Goal: Obtain resource: Download file/media

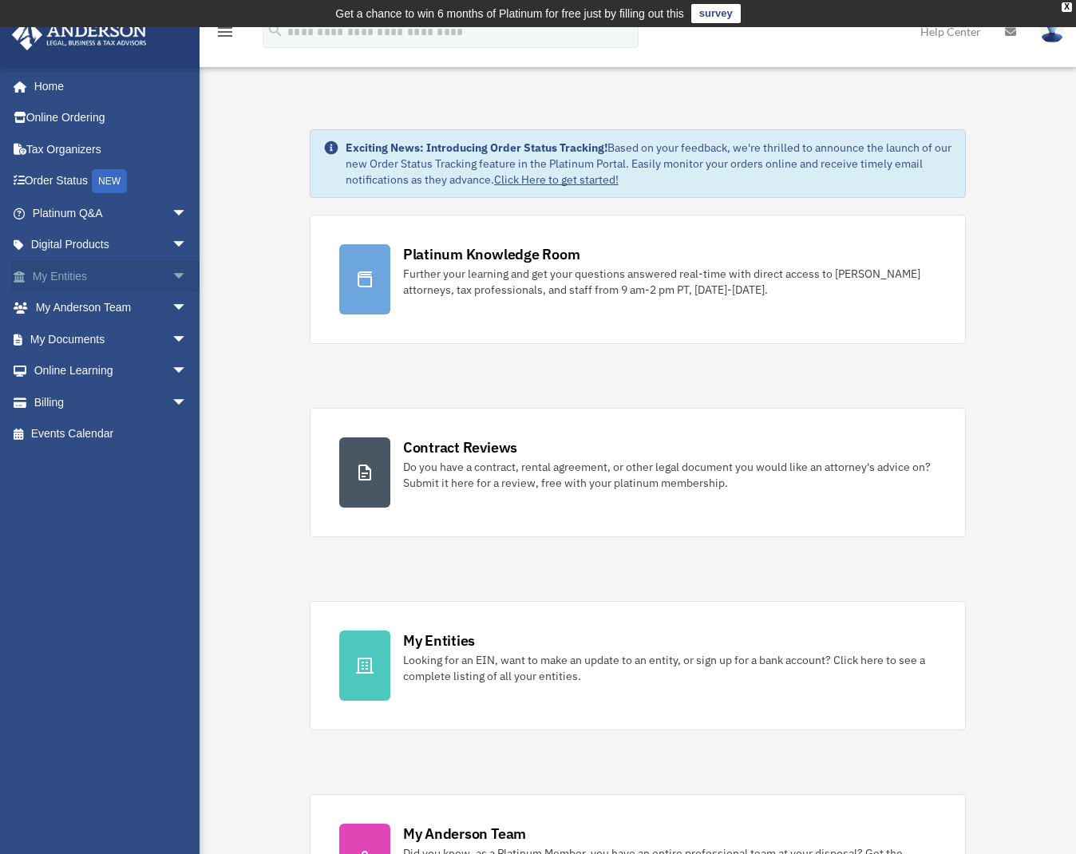
click at [121, 282] on link "My Entities arrow_drop_down" at bounding box center [111, 276] width 200 height 32
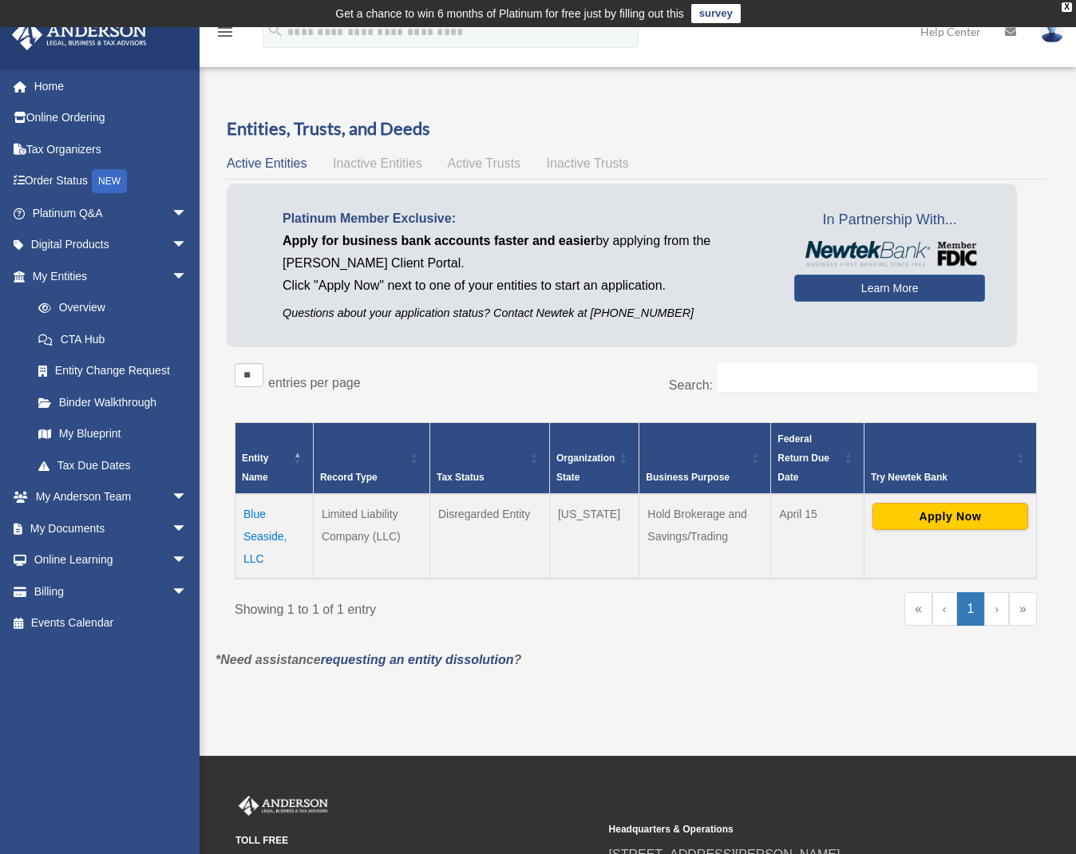
click at [266, 539] on td "Blue Seaside, LLC" at bounding box center [274, 536] width 78 height 85
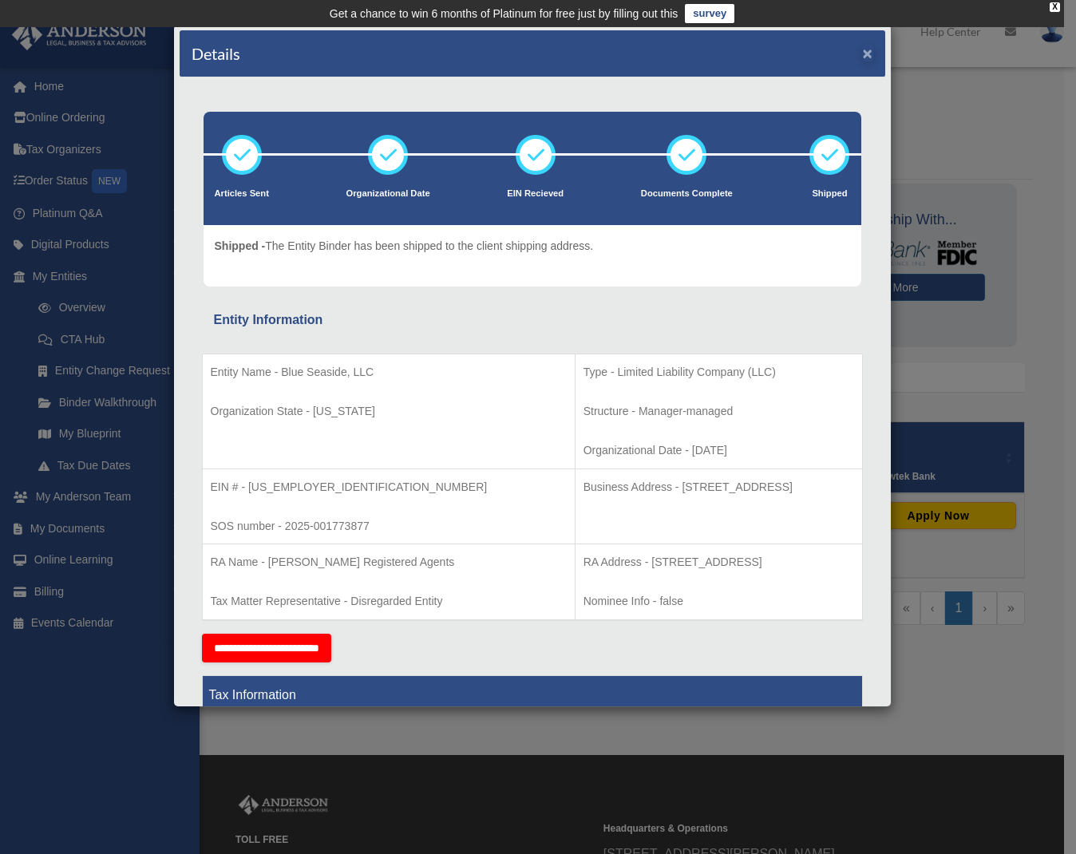
click at [863, 57] on button "×" at bounding box center [868, 53] width 10 height 17
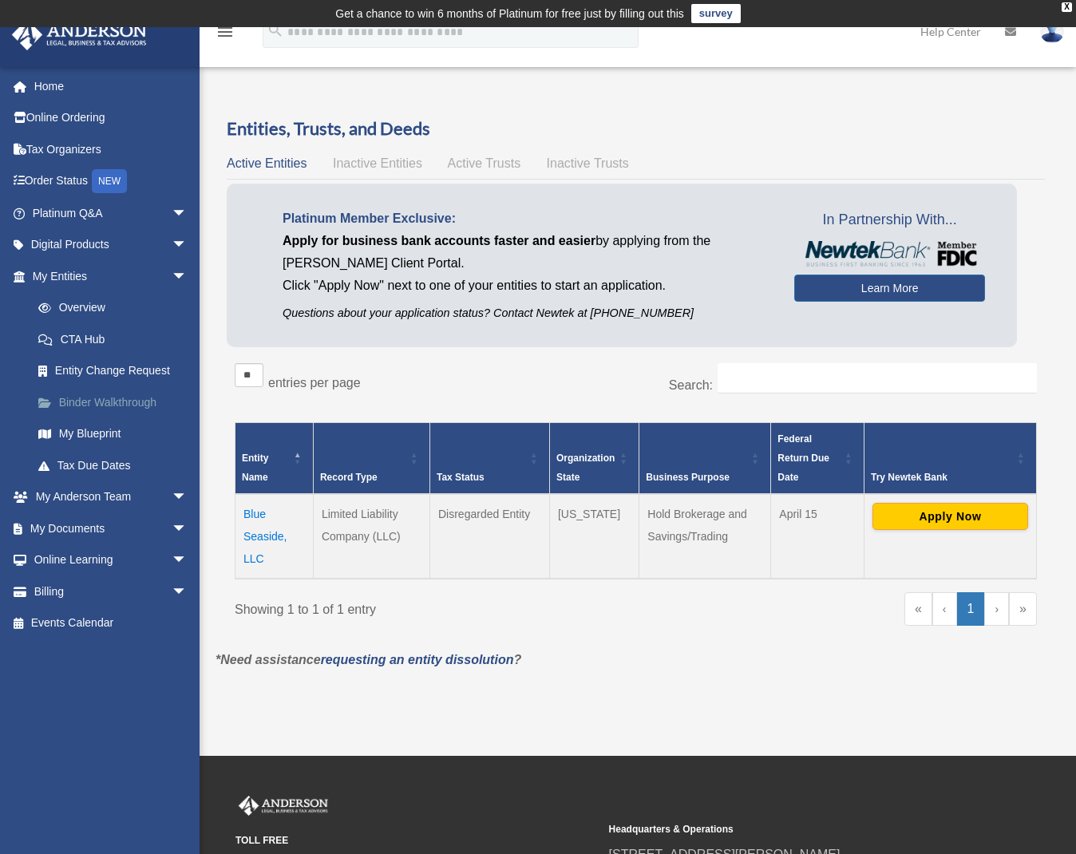
click at [99, 390] on link "Binder Walkthrough" at bounding box center [116, 402] width 189 height 32
click at [172, 247] on span "arrow_drop_down" at bounding box center [188, 245] width 32 height 33
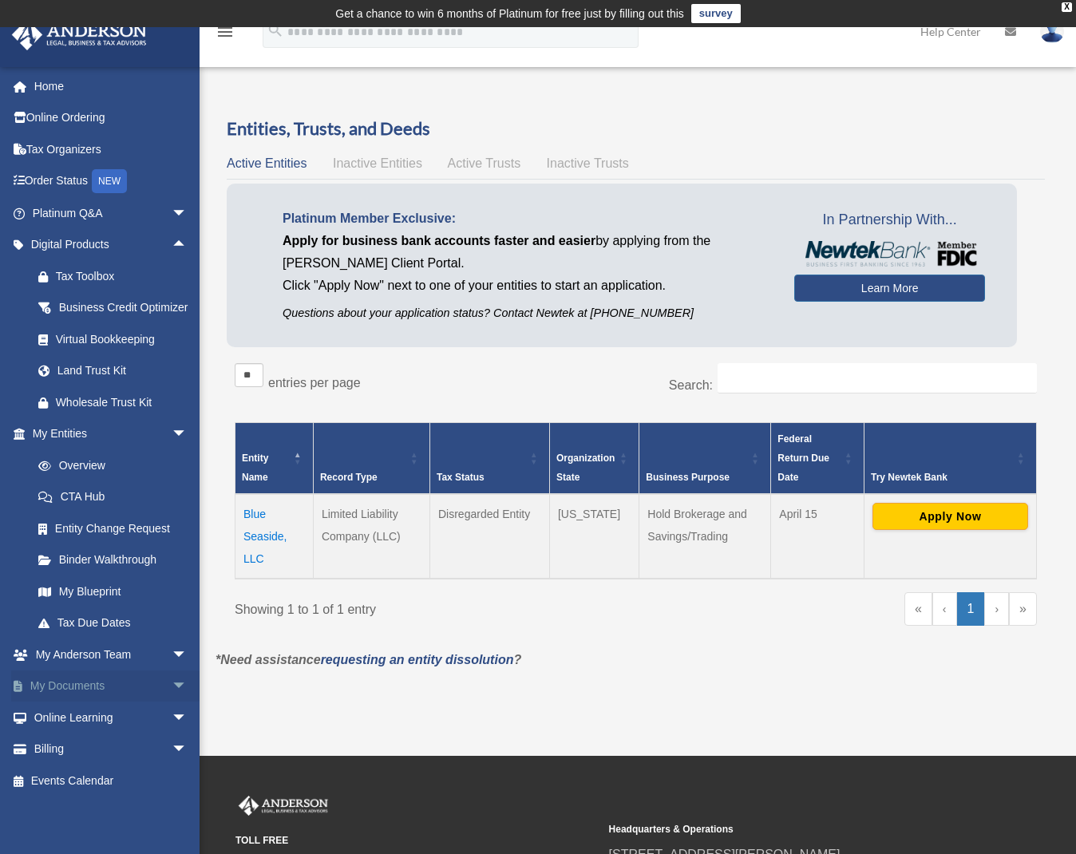
click at [172, 697] on span "arrow_drop_down" at bounding box center [188, 686] width 32 height 33
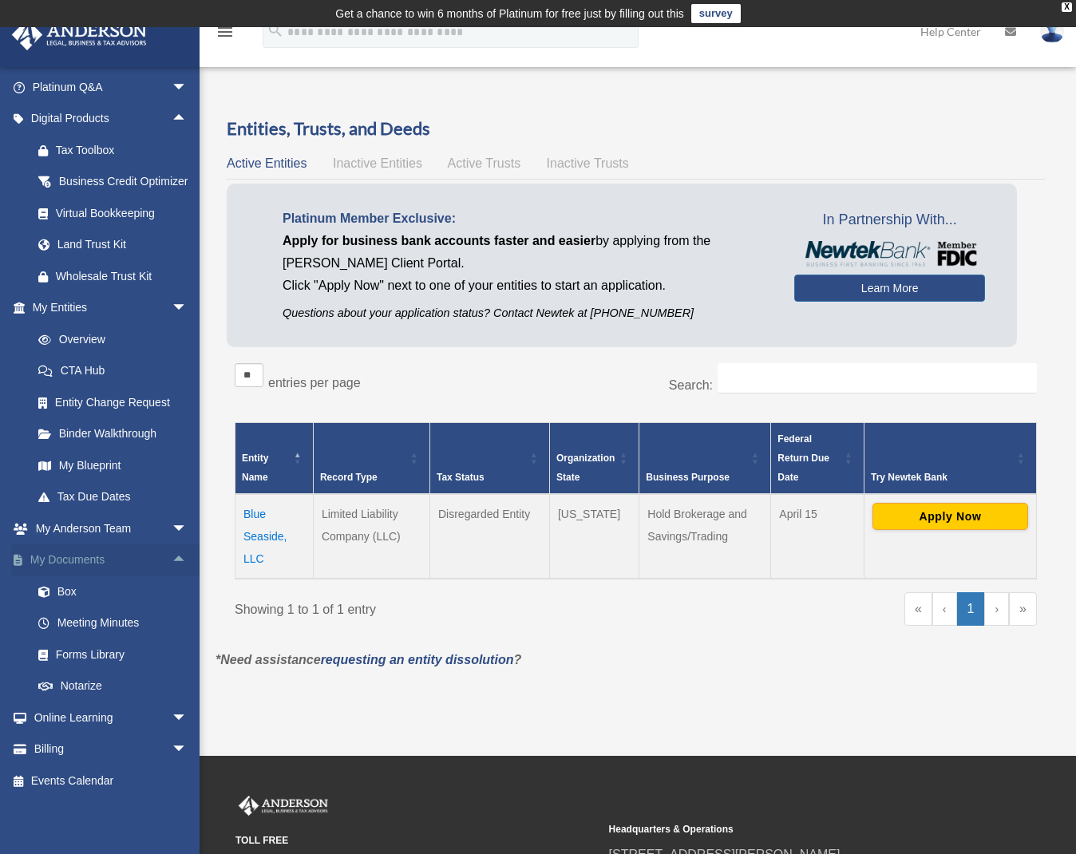
scroll to position [145, 0]
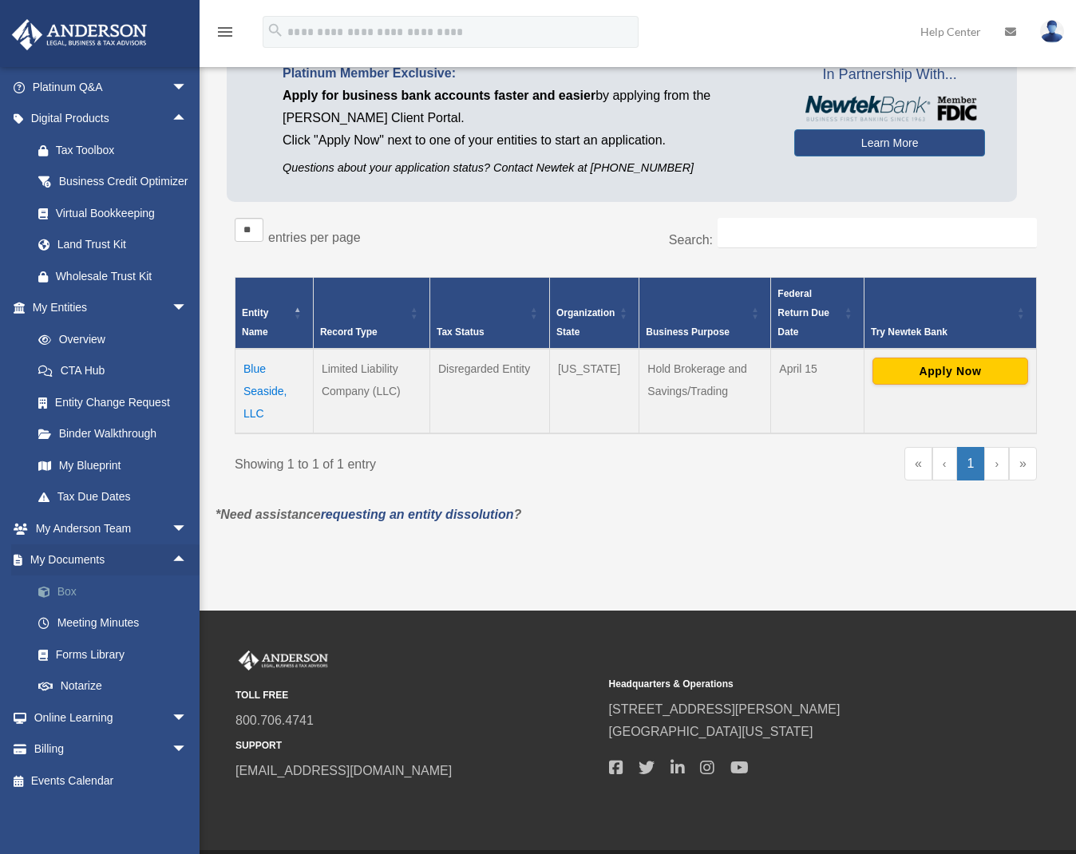
click at [128, 598] on link "Box" at bounding box center [116, 591] width 189 height 32
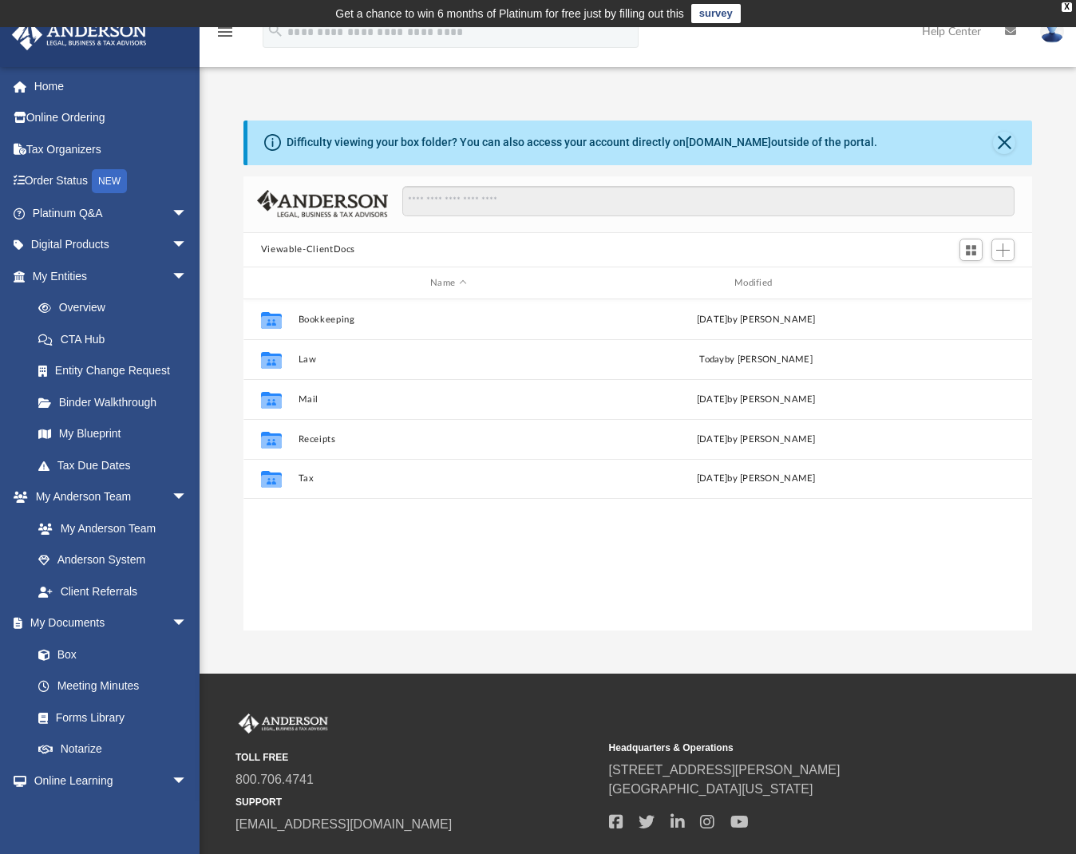
scroll to position [351, 776]
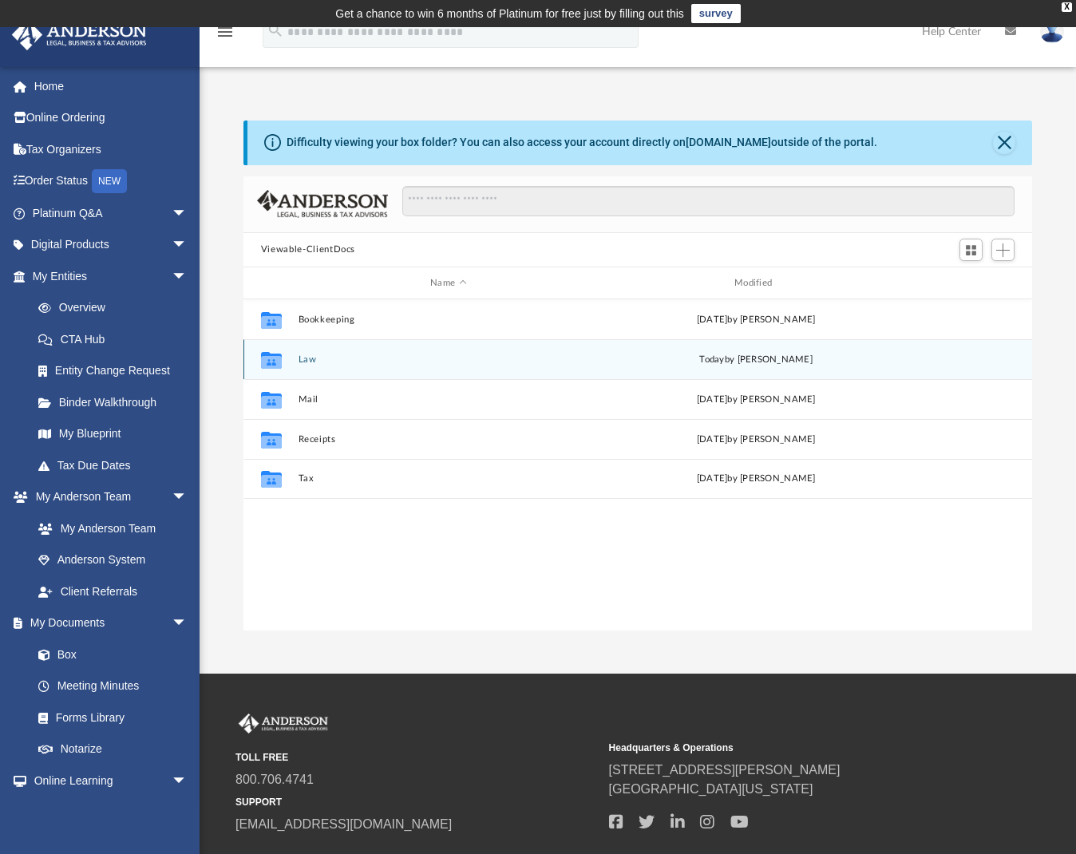
click at [309, 358] on button "Law" at bounding box center [448, 359] width 301 height 10
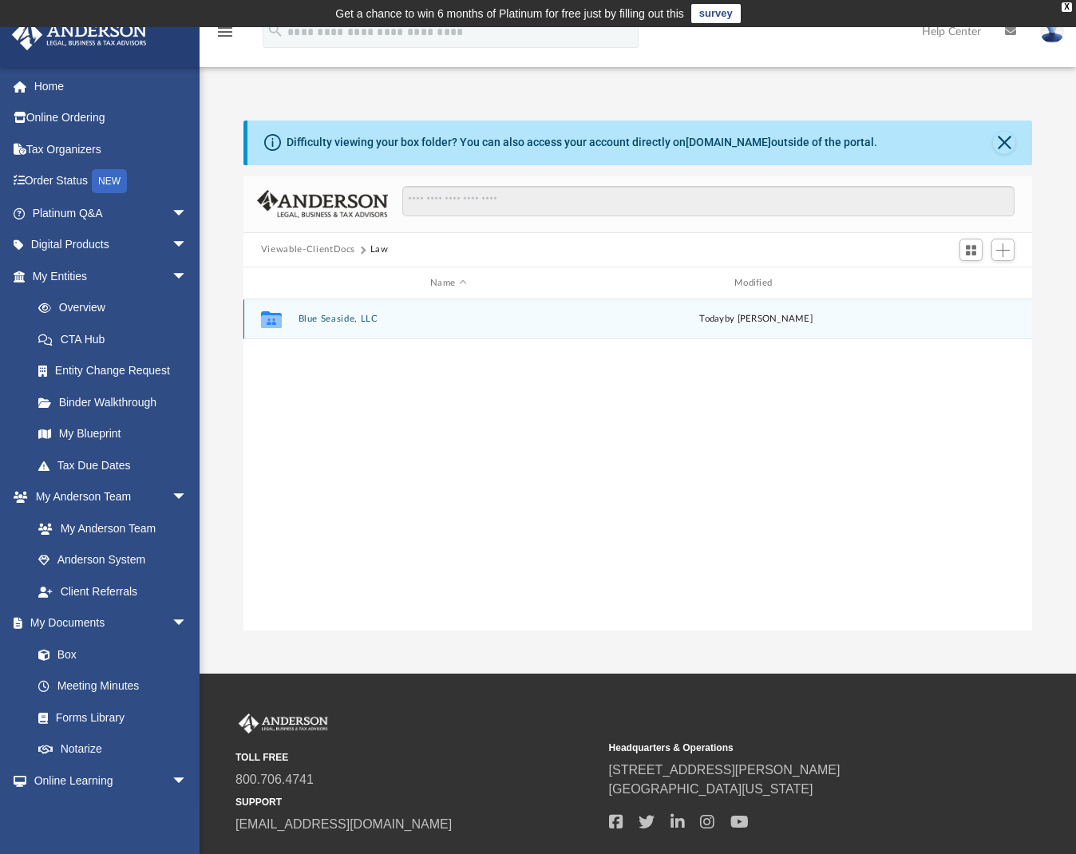
click at [337, 323] on button "Blue Seaside, LLC" at bounding box center [448, 319] width 301 height 10
click at [335, 321] on button "Initial Docs" at bounding box center [448, 319] width 301 height 10
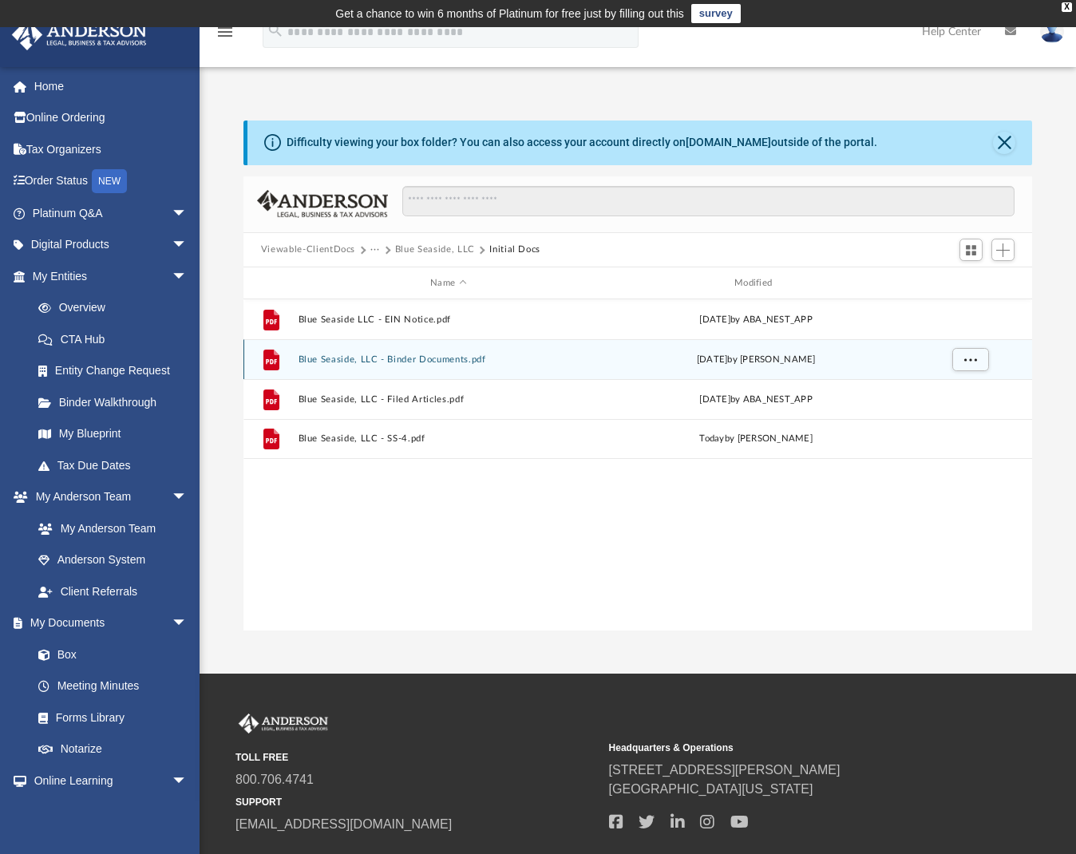
click at [461, 358] on button "Blue Seaside, LLC - Binder Documents.pdf" at bounding box center [448, 359] width 301 height 10
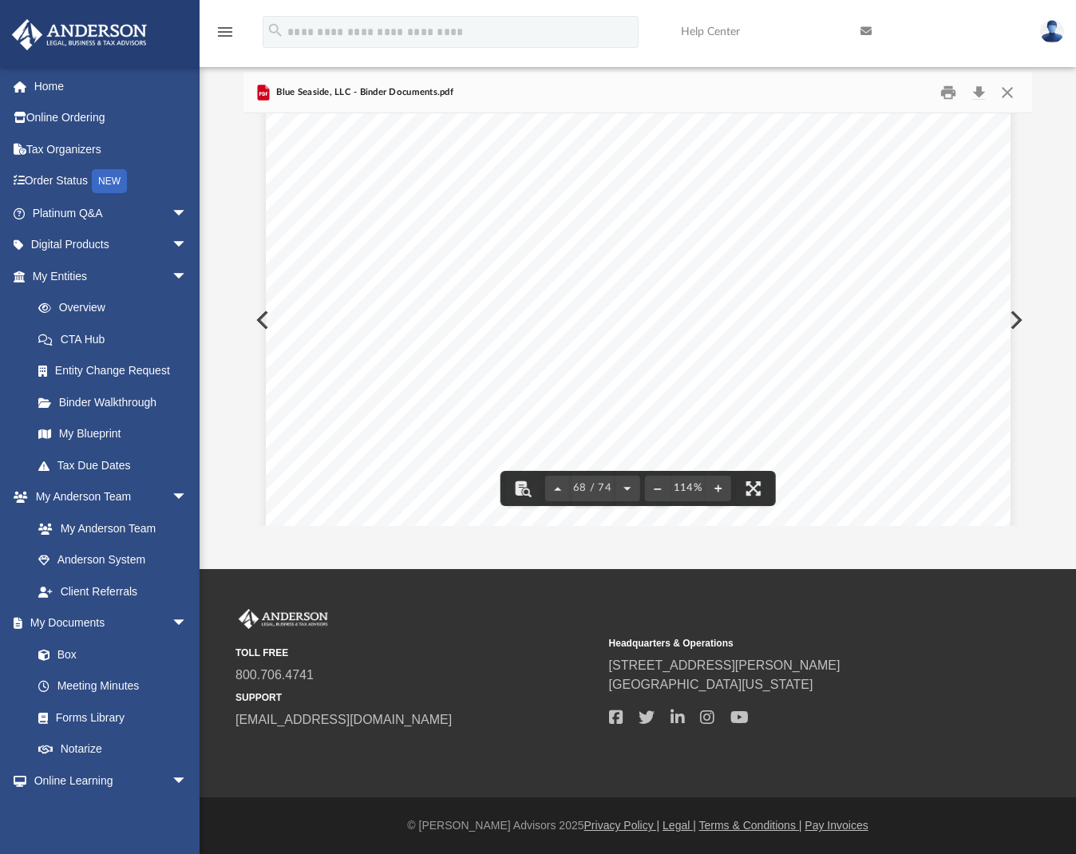
scroll to position [65077, 0]
click at [1013, 93] on button "Close" at bounding box center [1007, 92] width 29 height 25
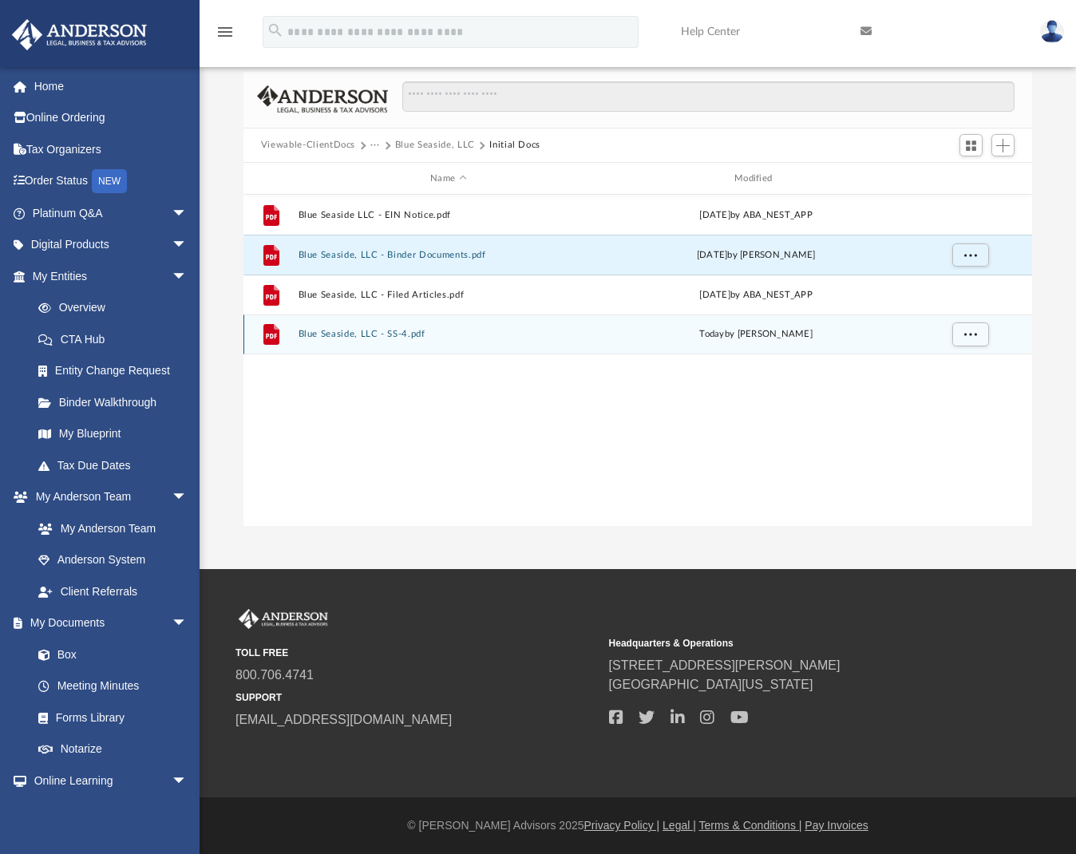
click at [653, 340] on div "[DATE] by [PERSON_NAME]" at bounding box center [756, 335] width 301 height 14
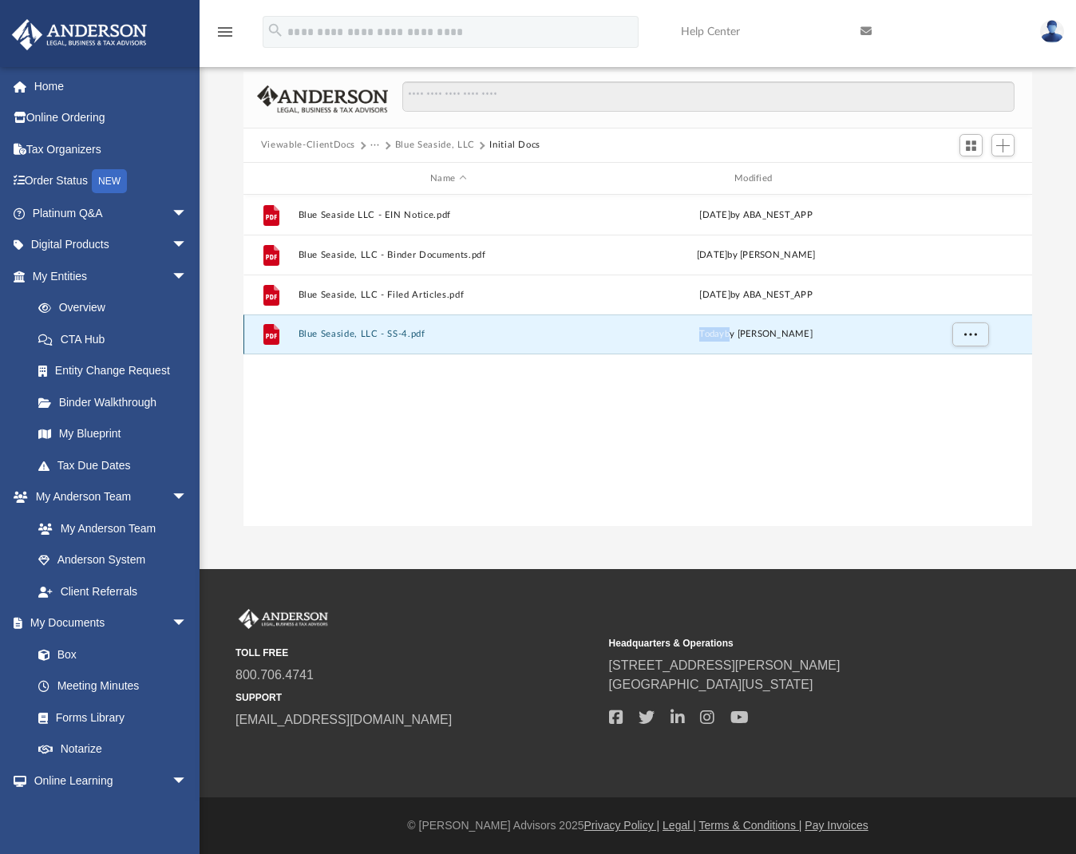
click at [654, 339] on div "[DATE] by [PERSON_NAME]" at bounding box center [756, 335] width 301 height 14
click at [274, 338] on icon "grid" at bounding box center [271, 336] width 11 height 5
click at [314, 338] on button "Blue Seaside, LLC - SS-4.pdf" at bounding box center [448, 335] width 301 height 10
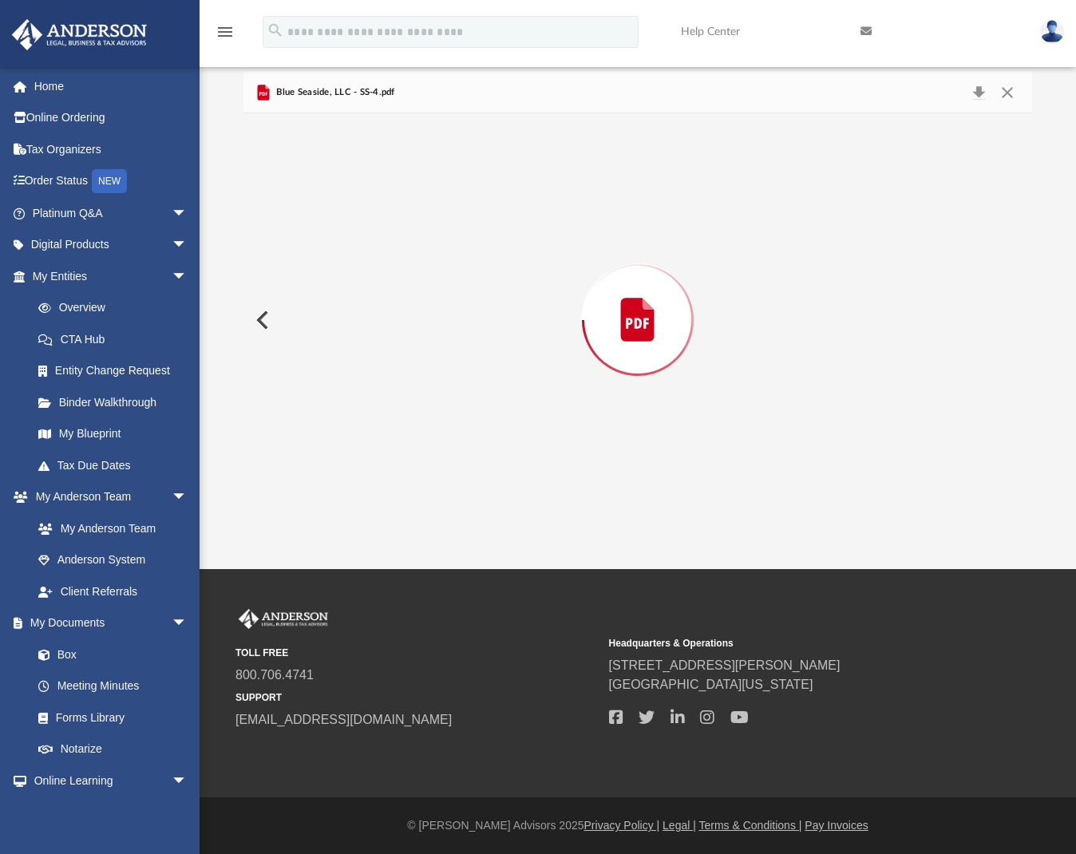
click at [313, 338] on div "Preview" at bounding box center [637, 319] width 788 height 412
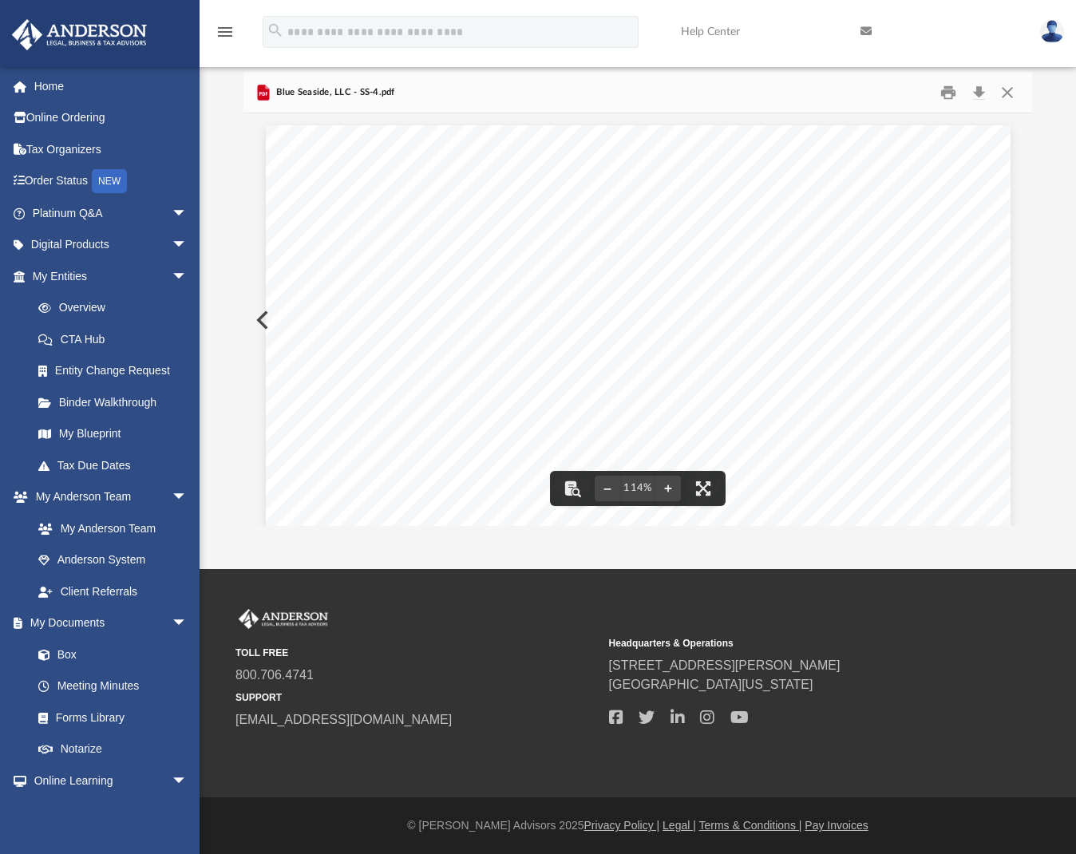
scroll to position [0, 0]
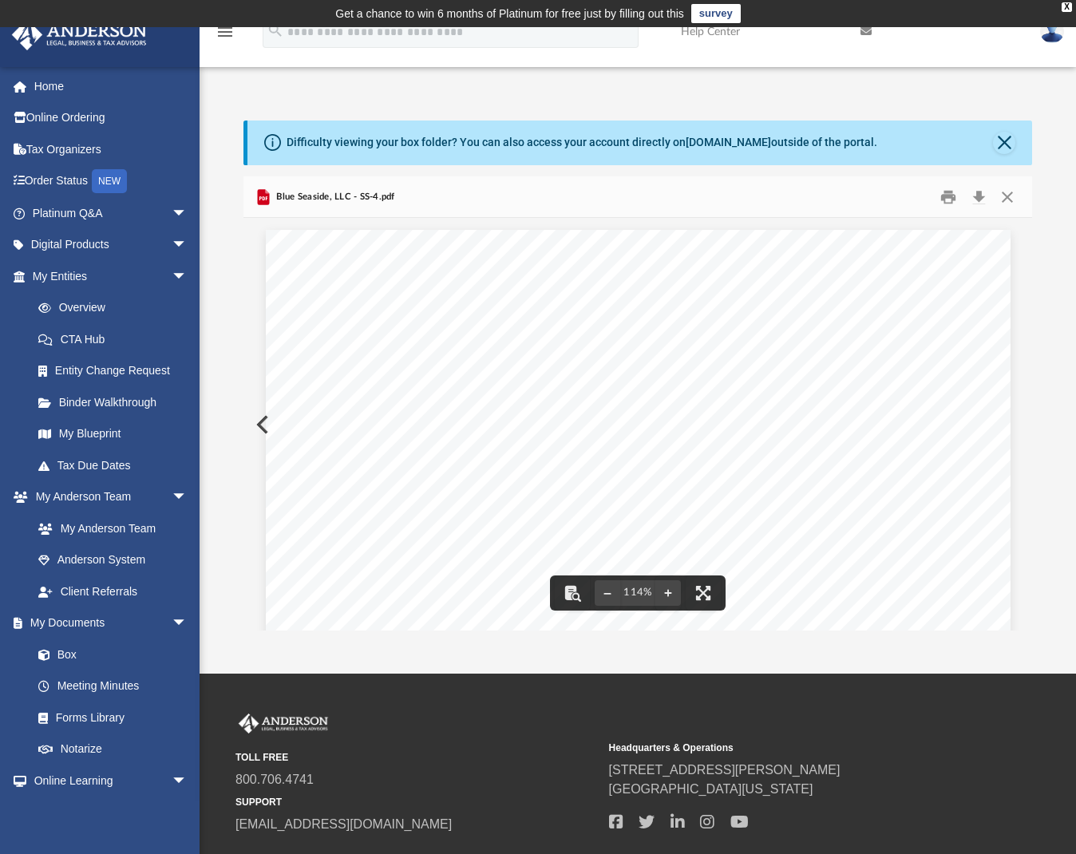
click at [266, 423] on div "Page 1" at bounding box center [638, 711] width 744 height 963
click at [1009, 196] on button "Close" at bounding box center [1007, 196] width 29 height 25
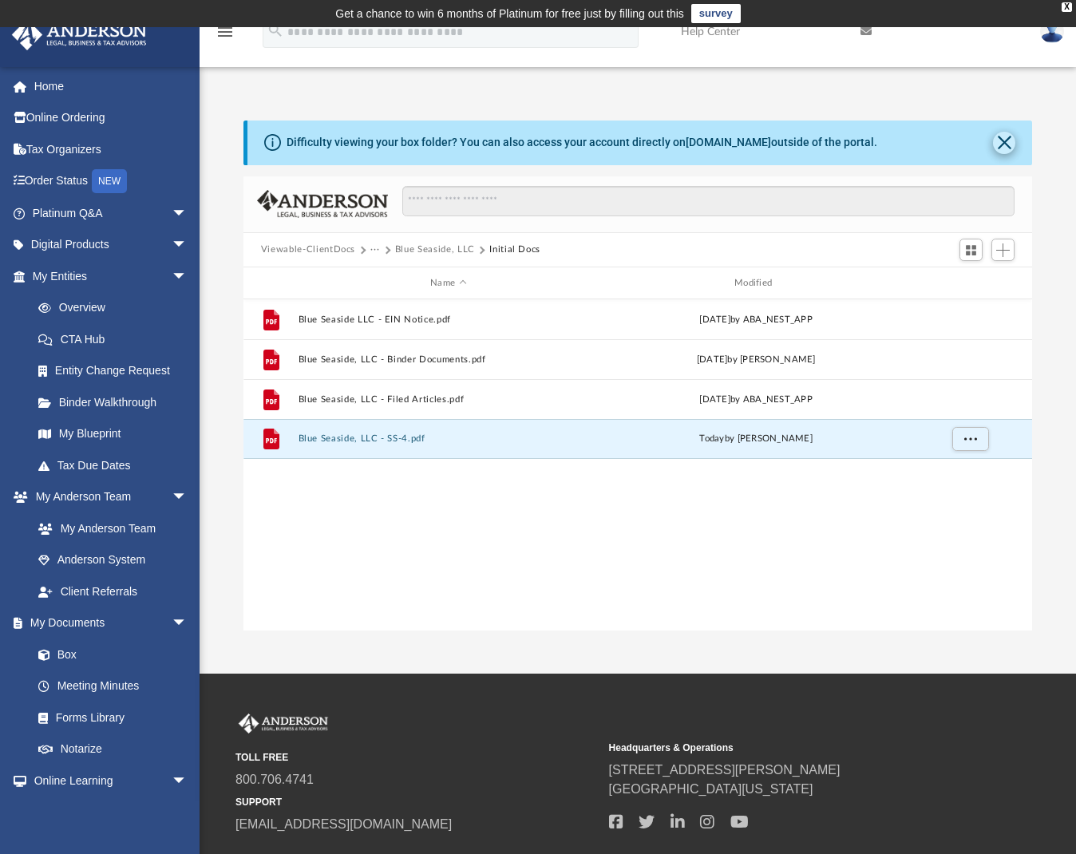
click at [1012, 144] on button "Close" at bounding box center [1004, 143] width 22 height 22
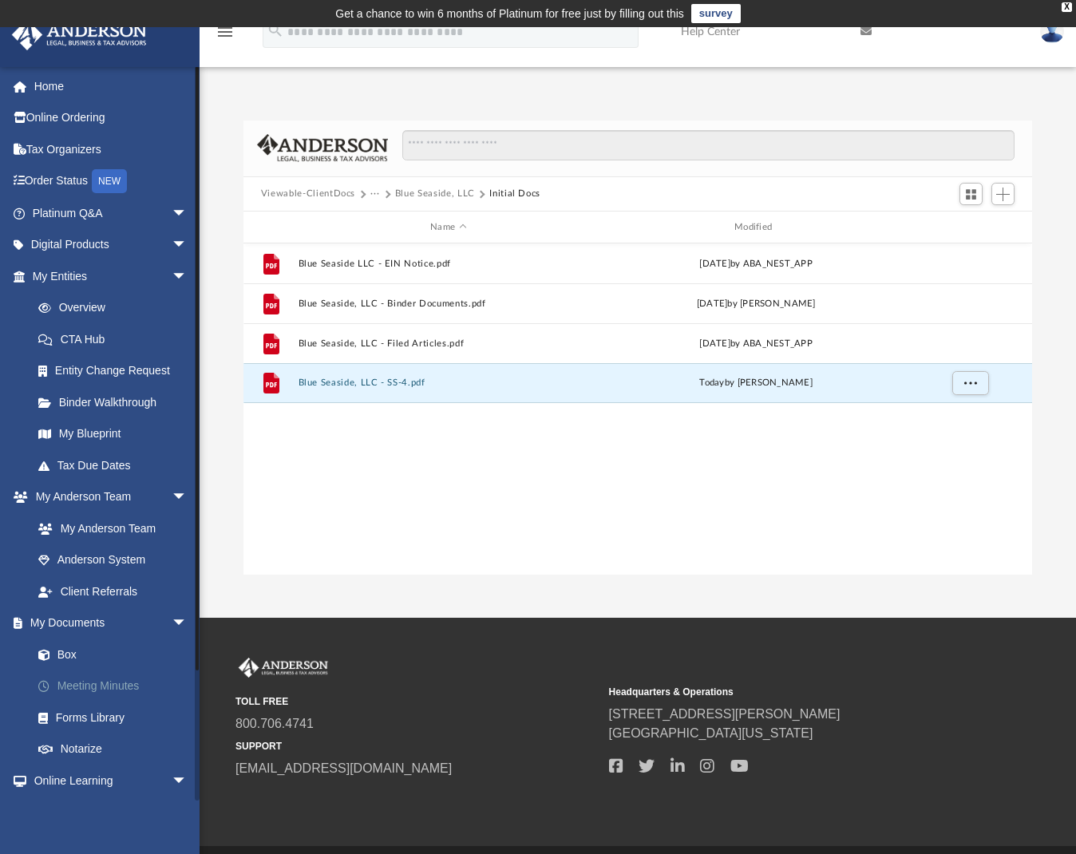
click at [124, 689] on link "Meeting Minutes" at bounding box center [116, 686] width 189 height 32
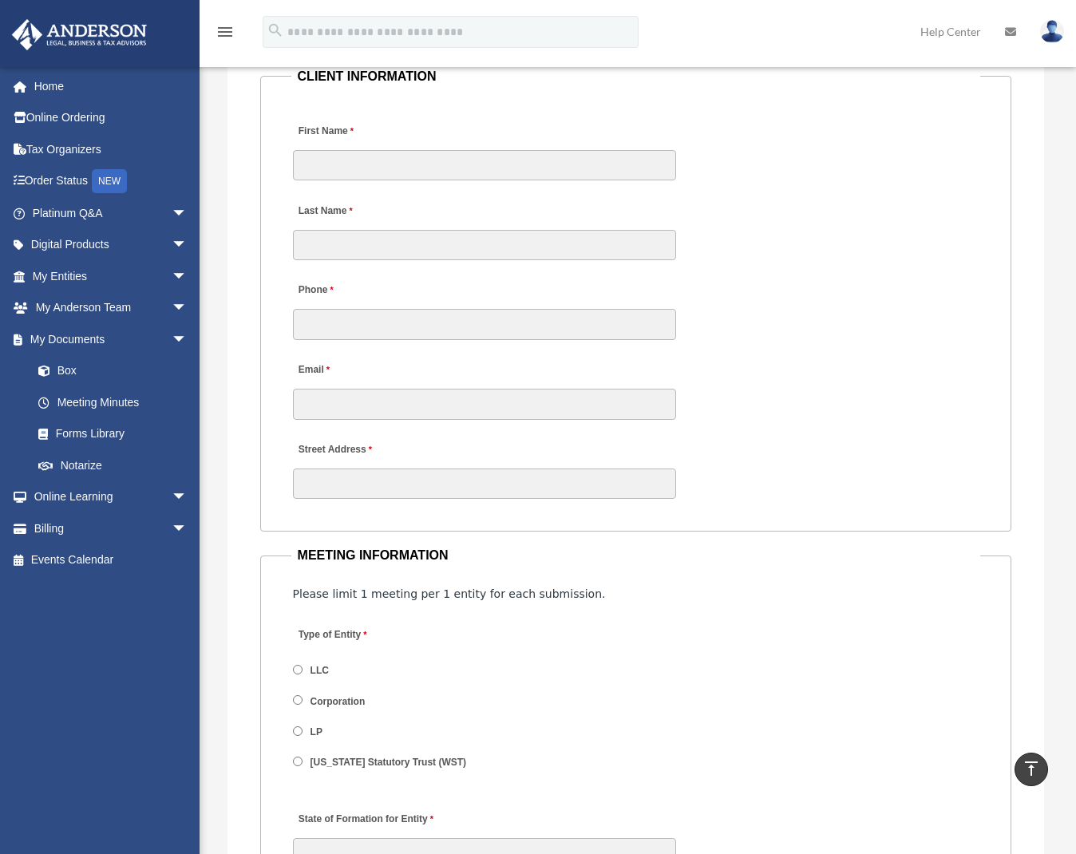
scroll to position [1486, 0]
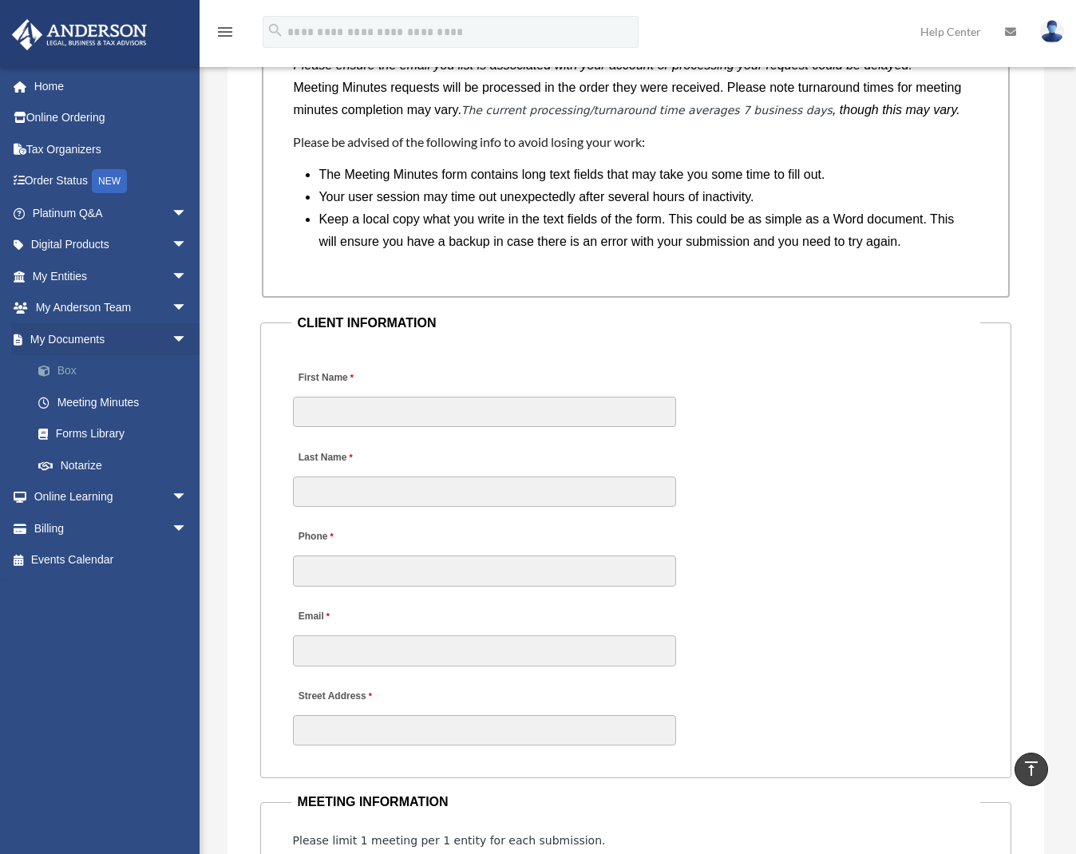
click at [77, 372] on link "Box" at bounding box center [116, 371] width 189 height 32
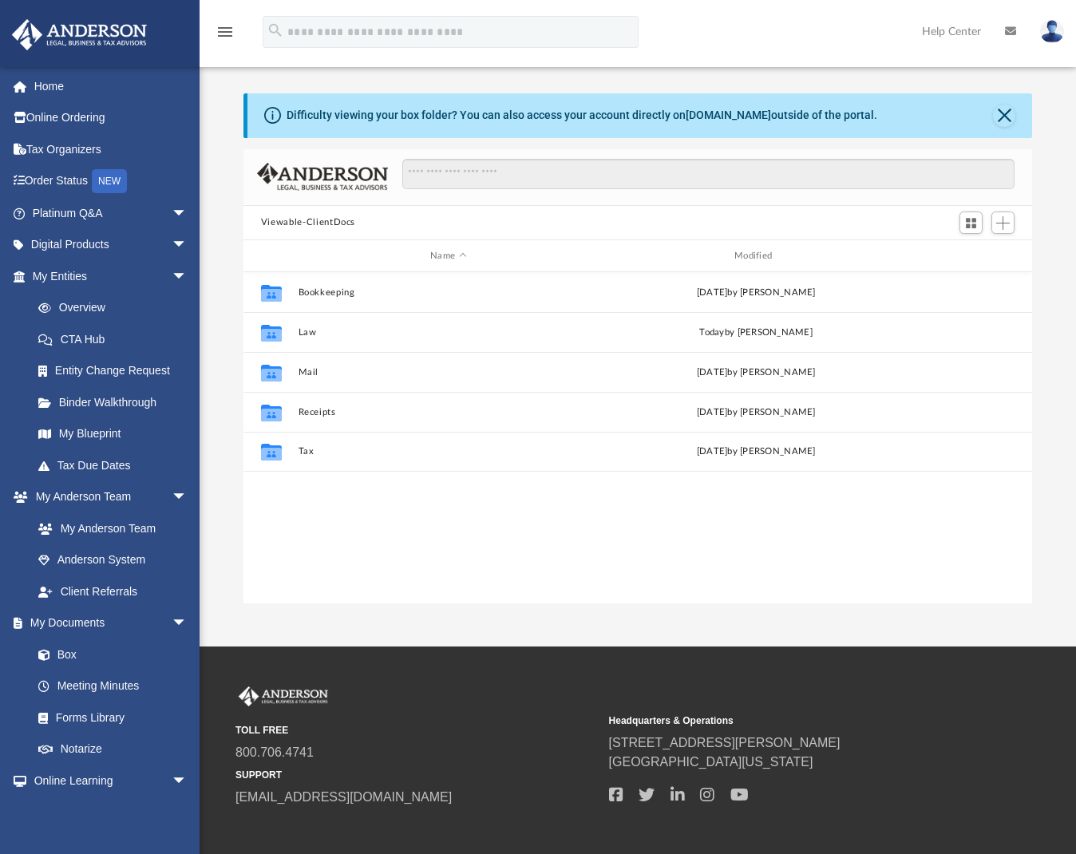
scroll to position [351, 776]
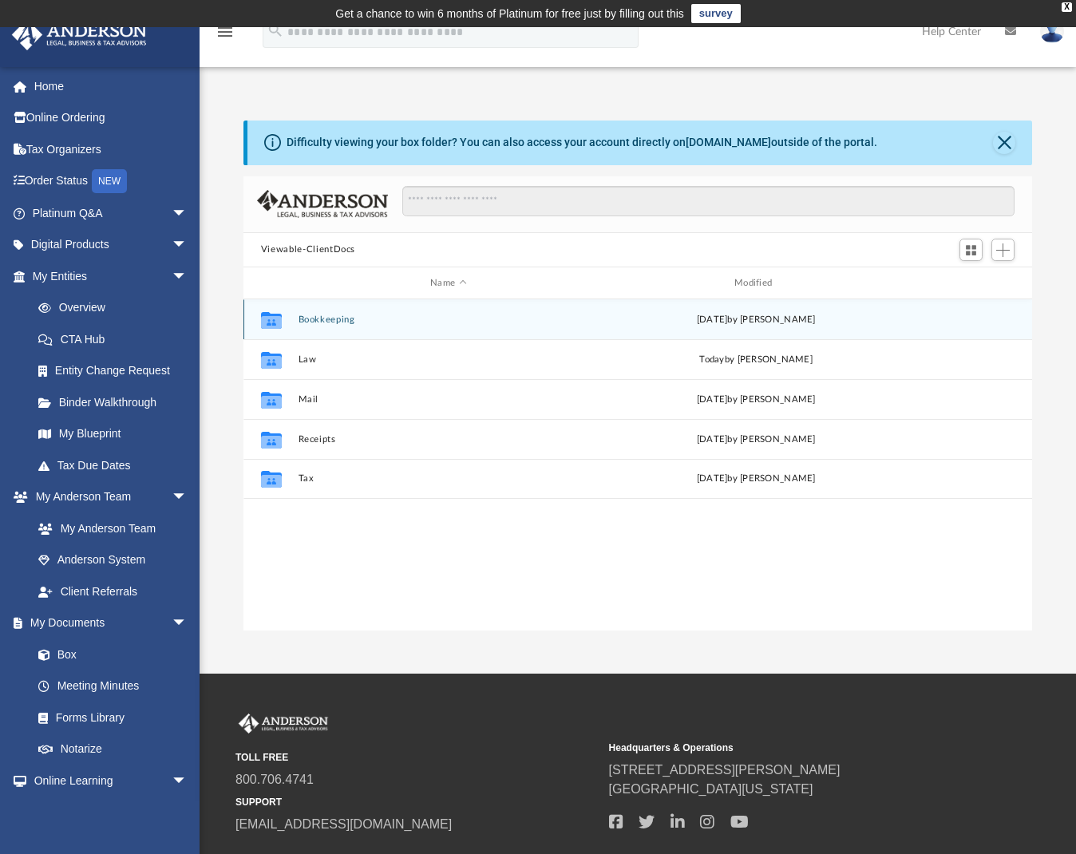
click at [364, 316] on button "Bookkeeping" at bounding box center [448, 319] width 301 height 10
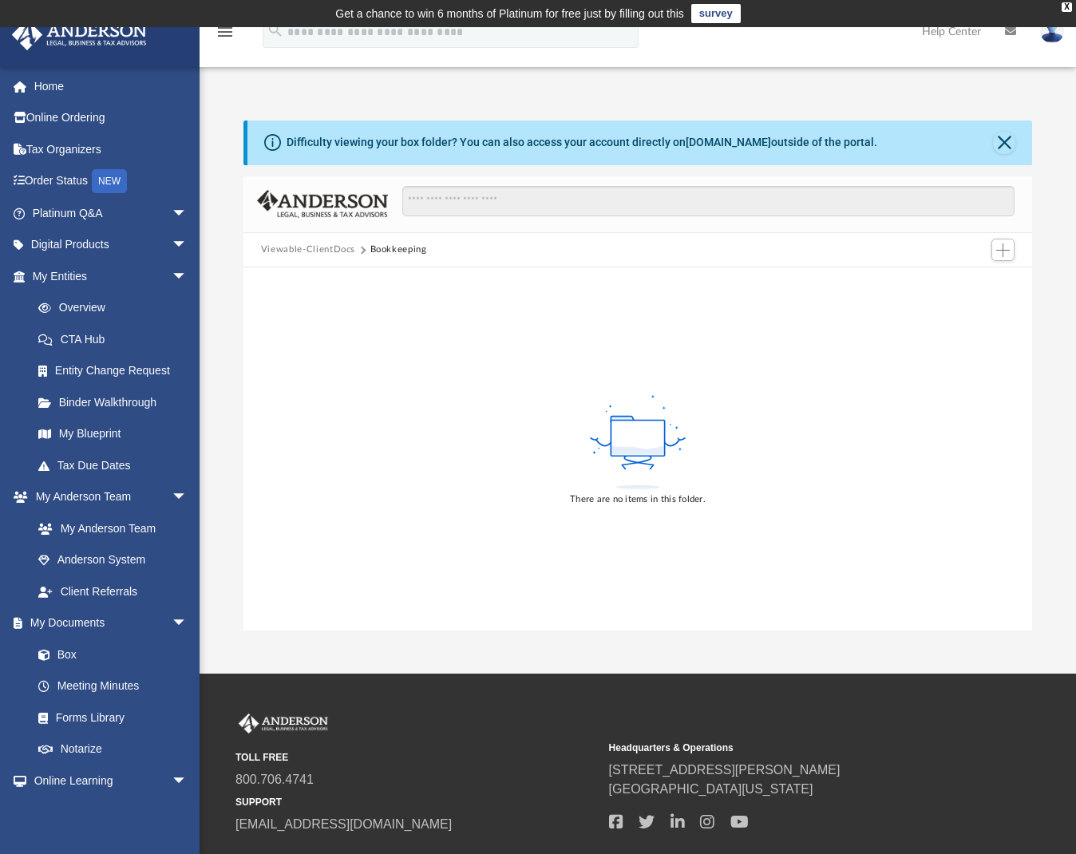
click at [313, 254] on button "Viewable-ClientDocs" at bounding box center [308, 250] width 94 height 14
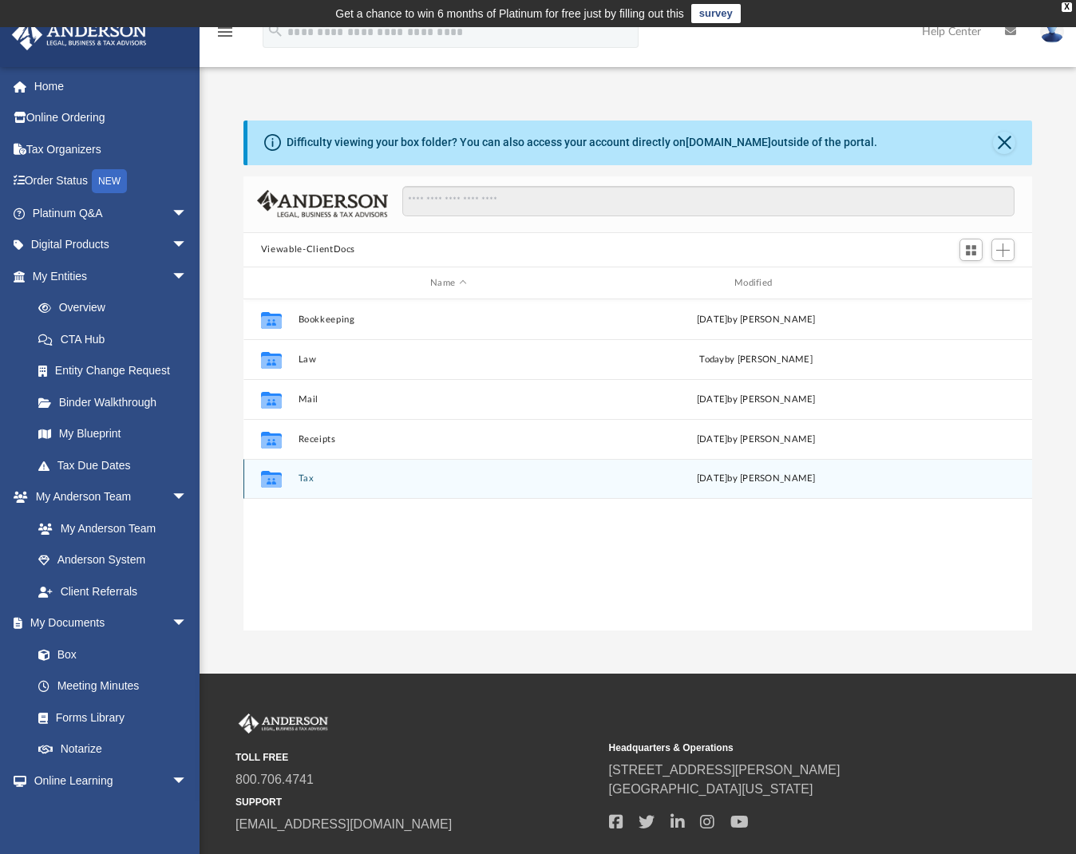
click at [312, 476] on button "Tax" at bounding box center [448, 479] width 301 height 10
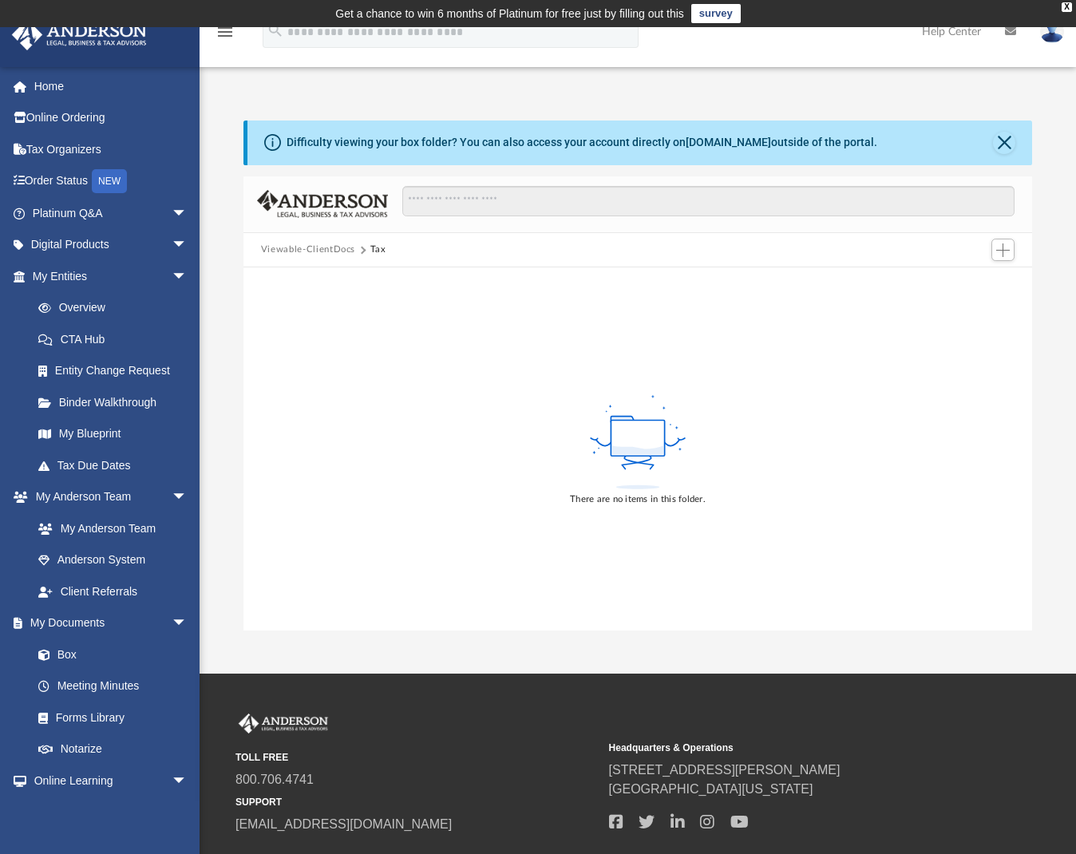
click at [305, 251] on button "Viewable-ClientDocs" at bounding box center [308, 250] width 94 height 14
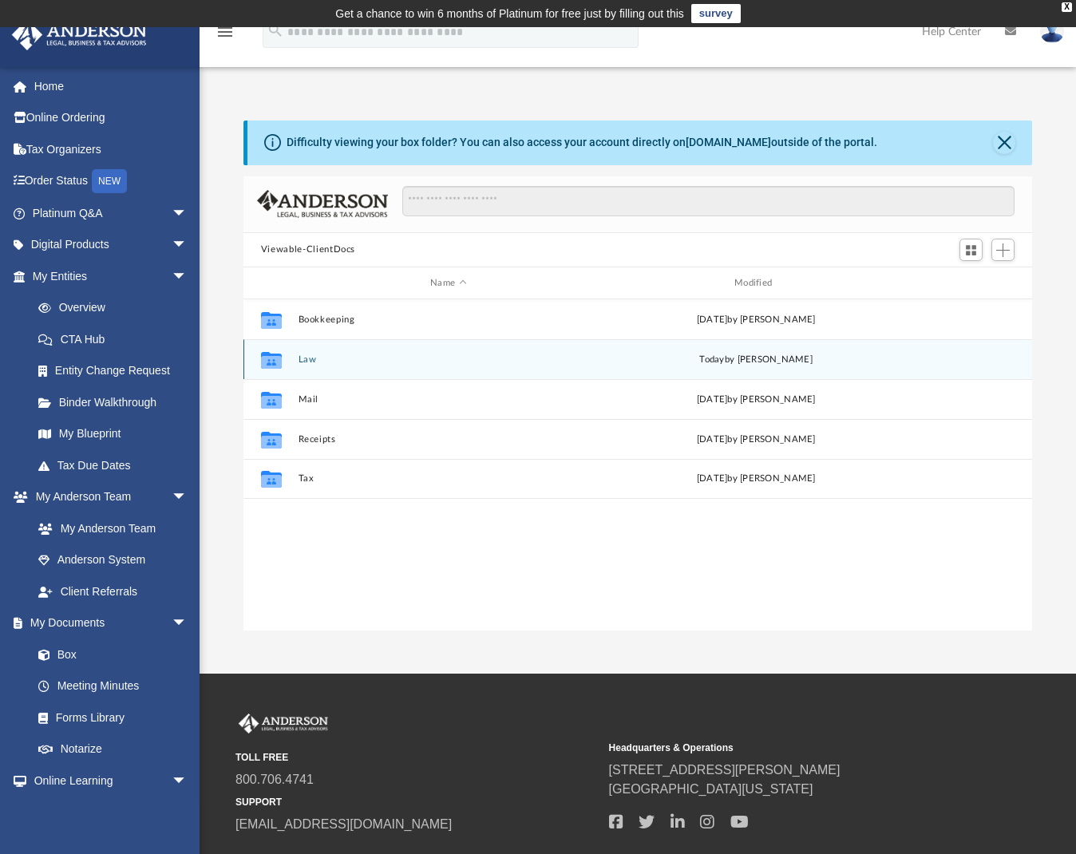
click at [301, 359] on button "Law" at bounding box center [448, 359] width 301 height 10
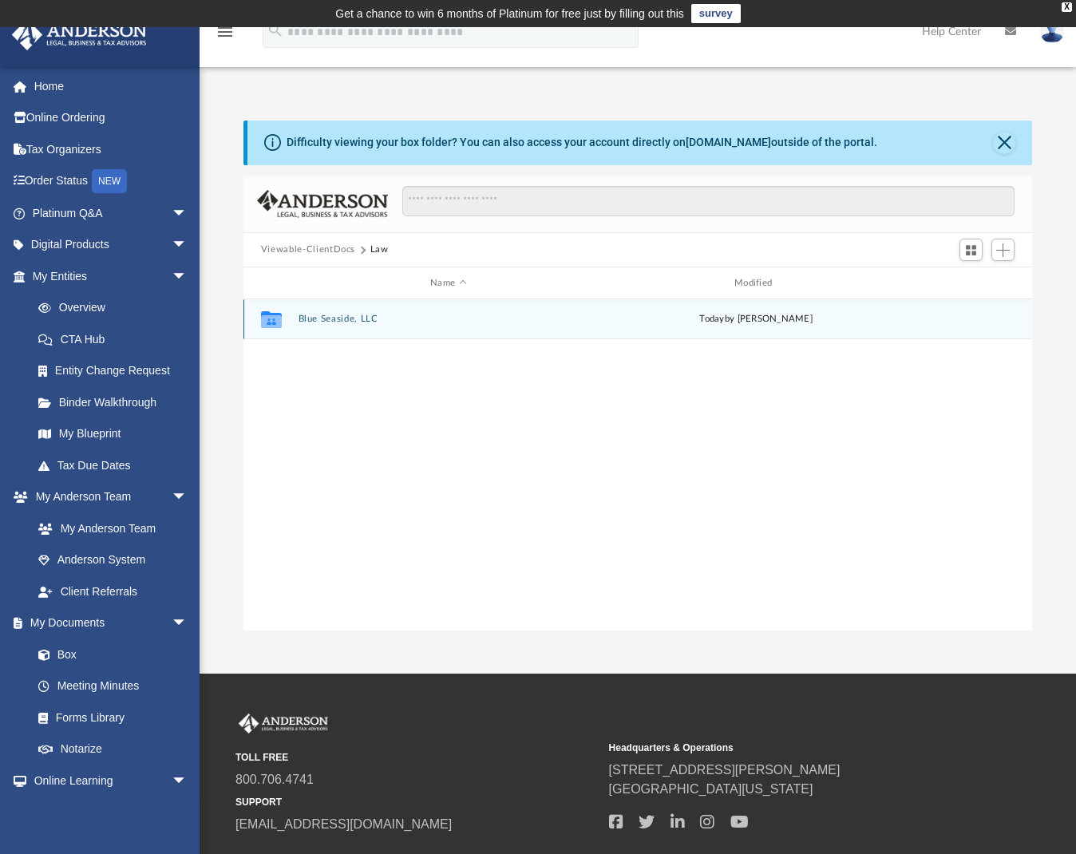
click at [345, 322] on button "Blue Seaside, LLC" at bounding box center [448, 319] width 301 height 10
click at [343, 324] on button "Initial Docs" at bounding box center [448, 319] width 301 height 10
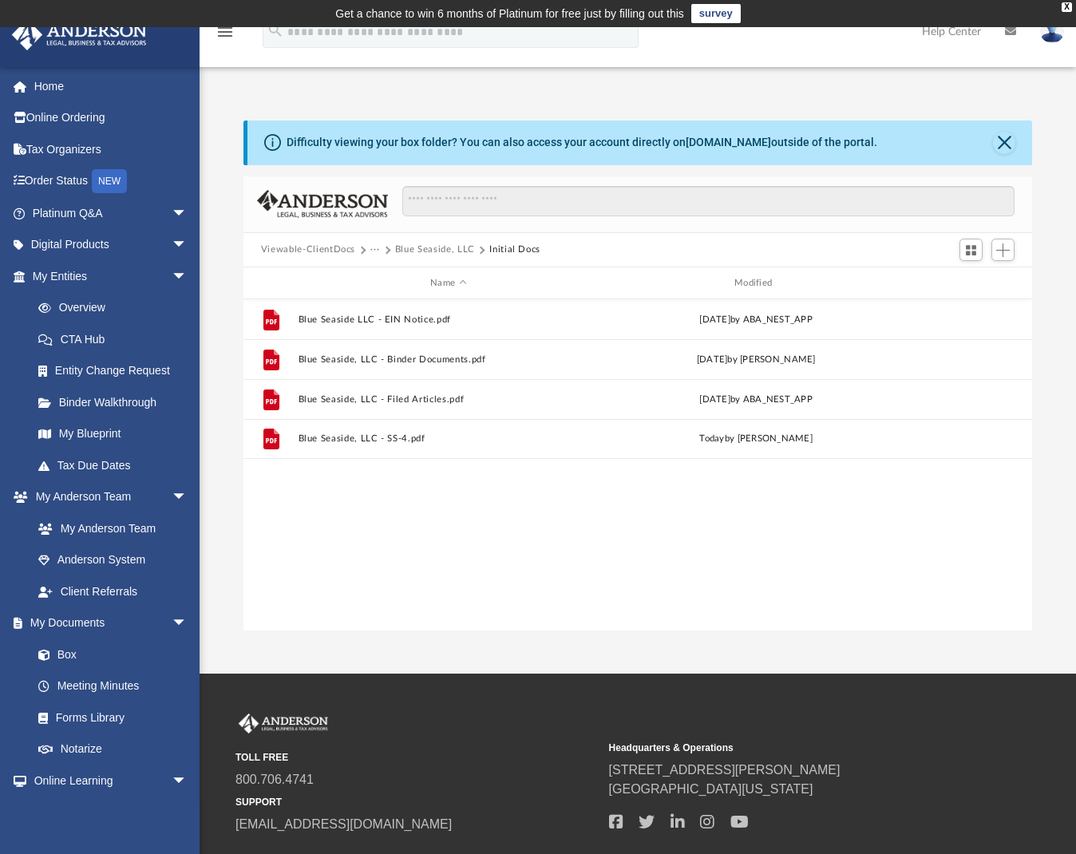
click at [428, 249] on button "Blue Seaside, LLC" at bounding box center [435, 250] width 80 height 14
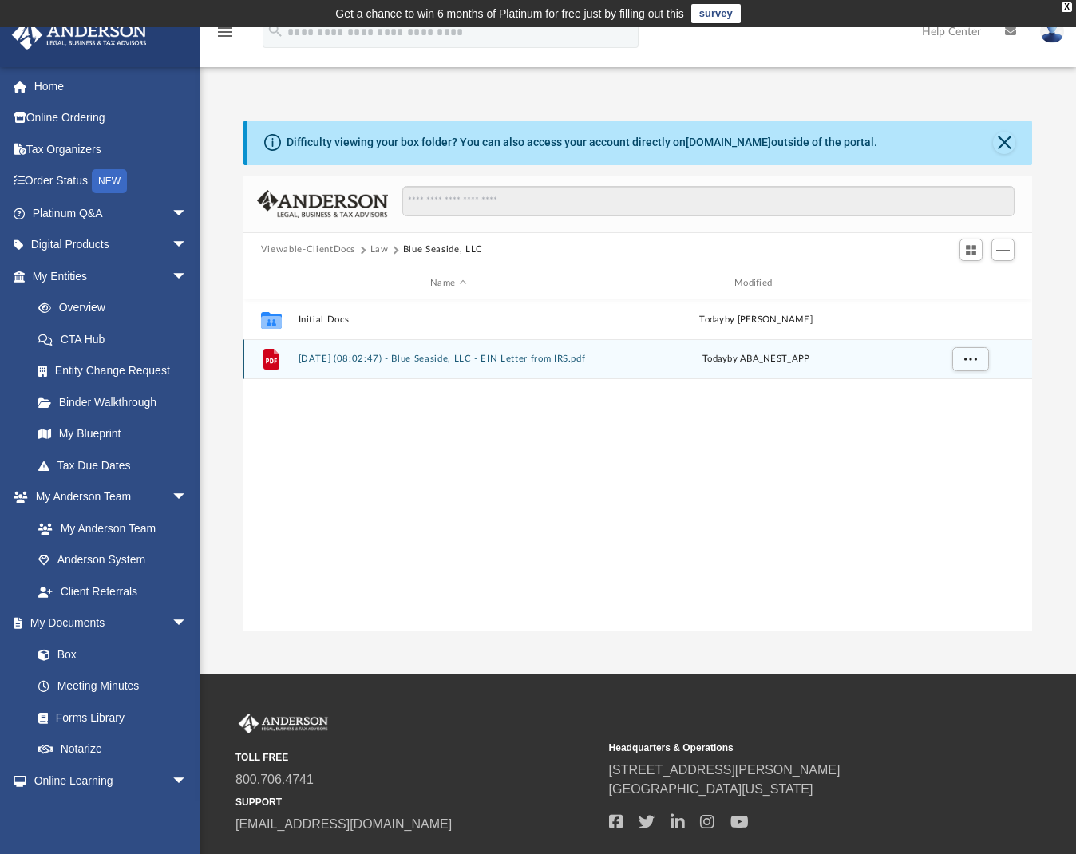
click at [418, 361] on button "[DATE] (08:02:47) - Blue Seaside, LLC - EIN Letter from IRS.pdf" at bounding box center [448, 359] width 301 height 10
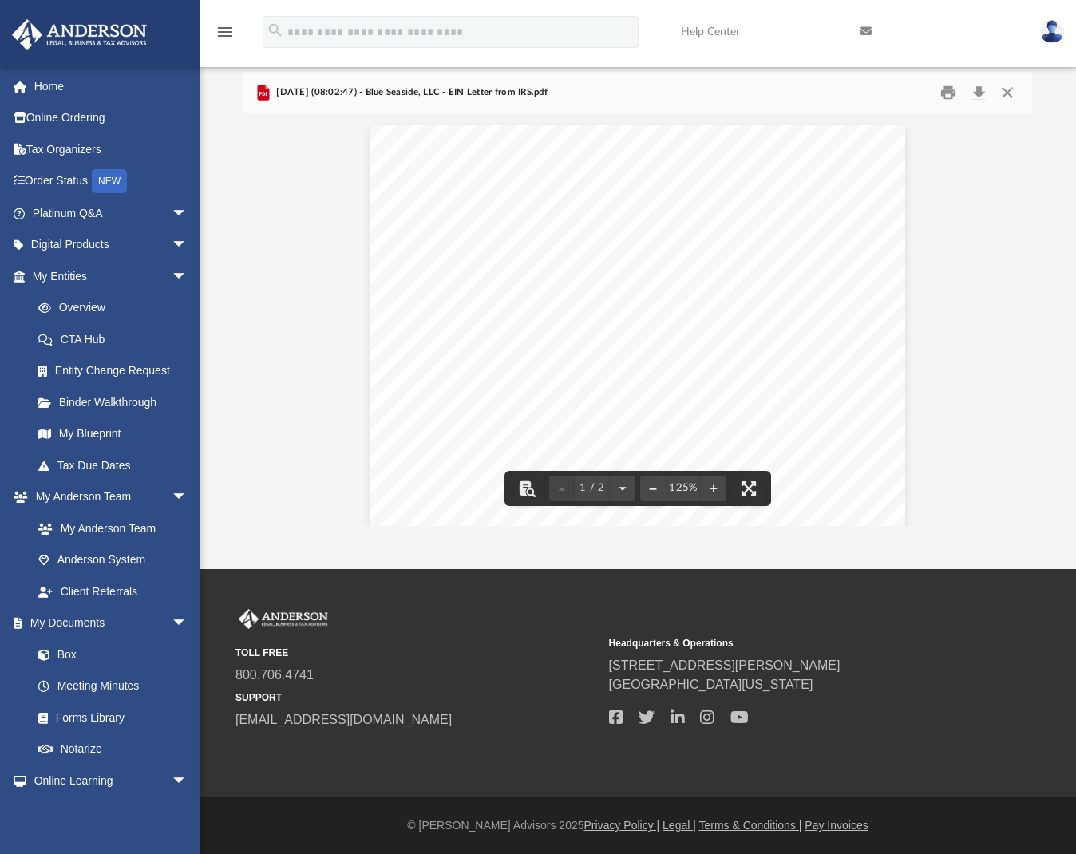
scroll to position [0, 0]
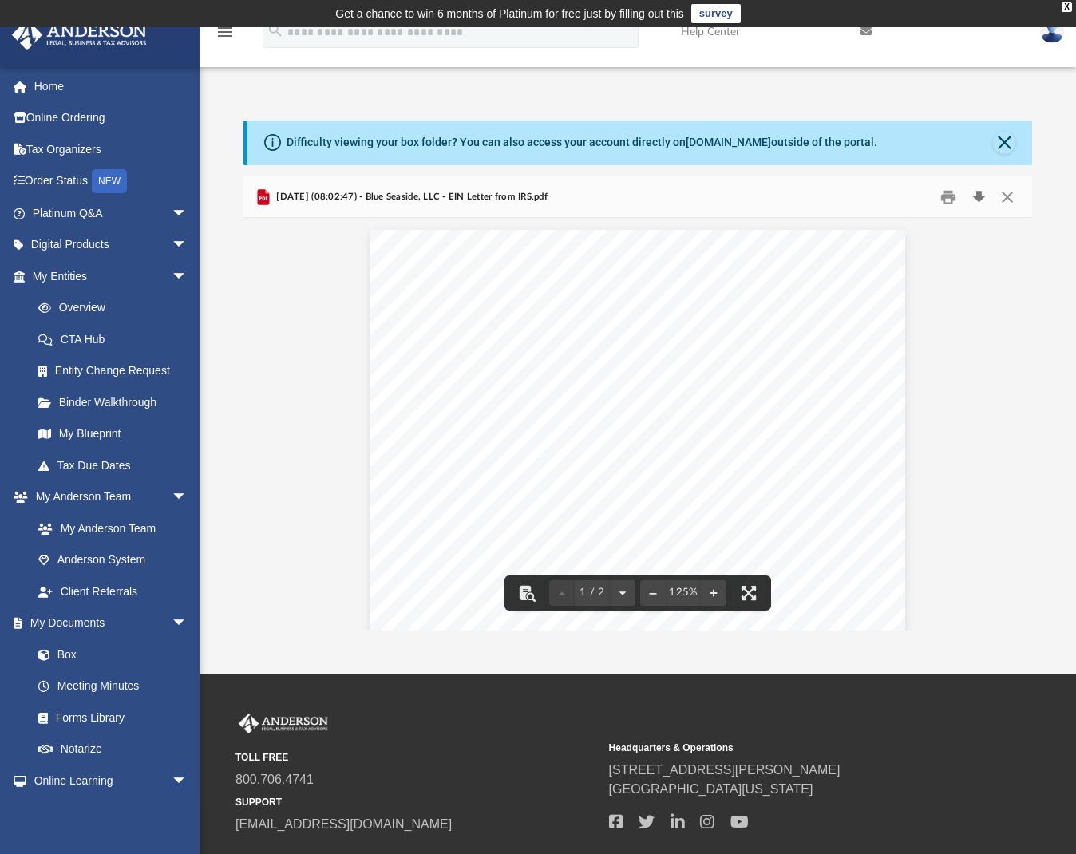
click at [978, 199] on button "Download" at bounding box center [978, 196] width 29 height 25
